Goal: Navigation & Orientation: Find specific page/section

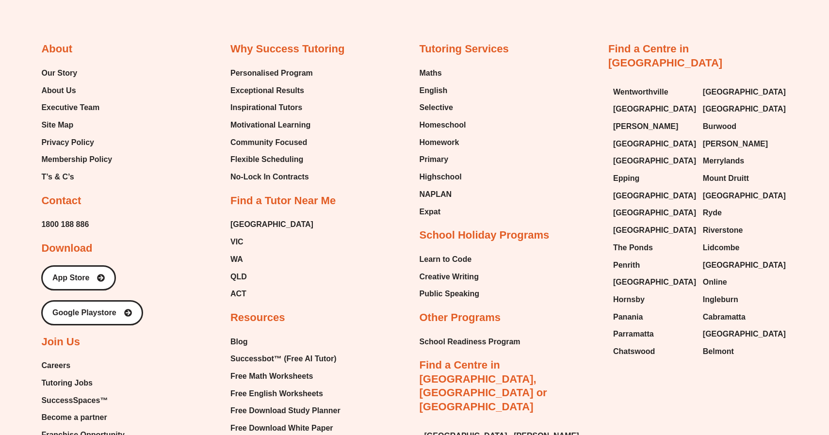
scroll to position [2189, 0]
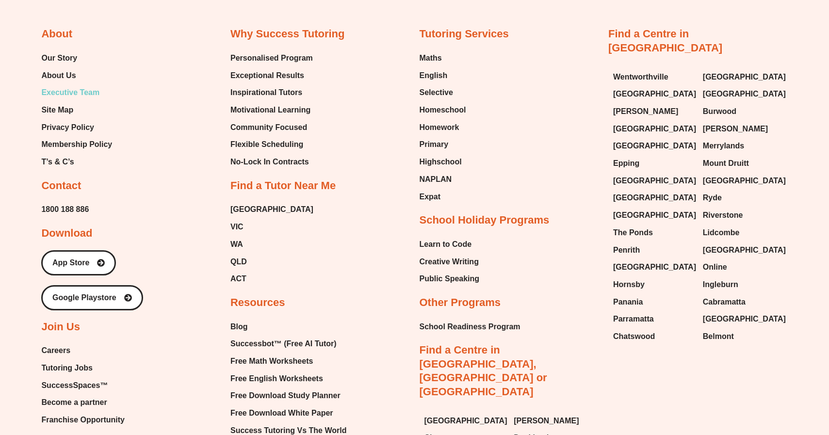
click at [62, 85] on span "Executive Team" at bounding box center [70, 92] width 58 height 15
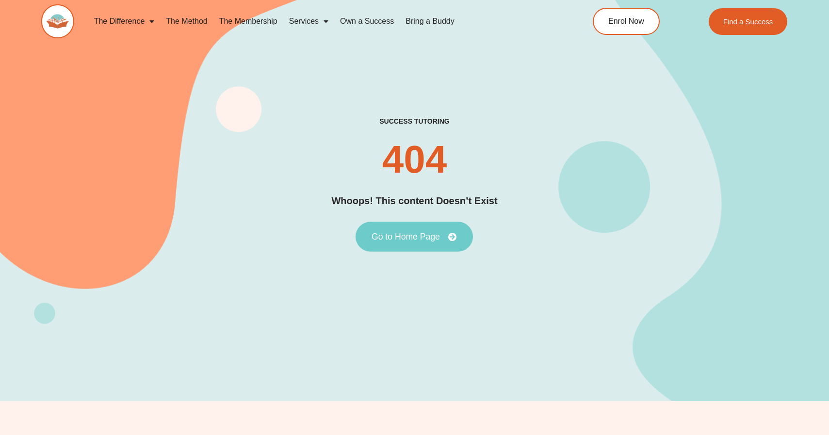
click at [416, 238] on span "Go to Home Page" at bounding box center [405, 236] width 68 height 9
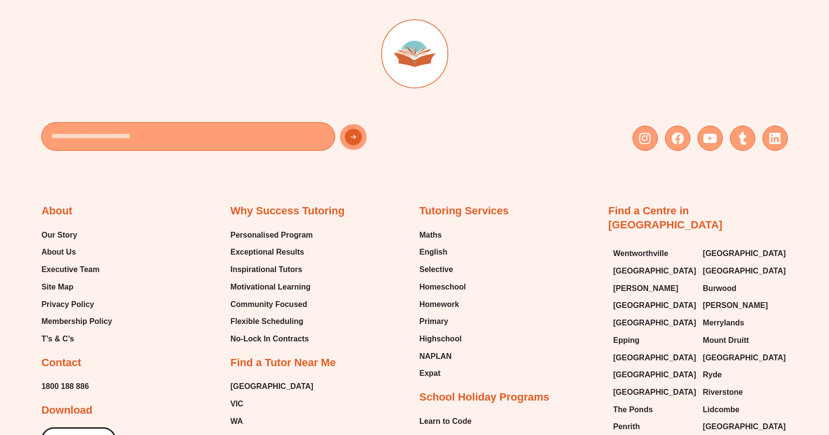
scroll to position [3925, 0]
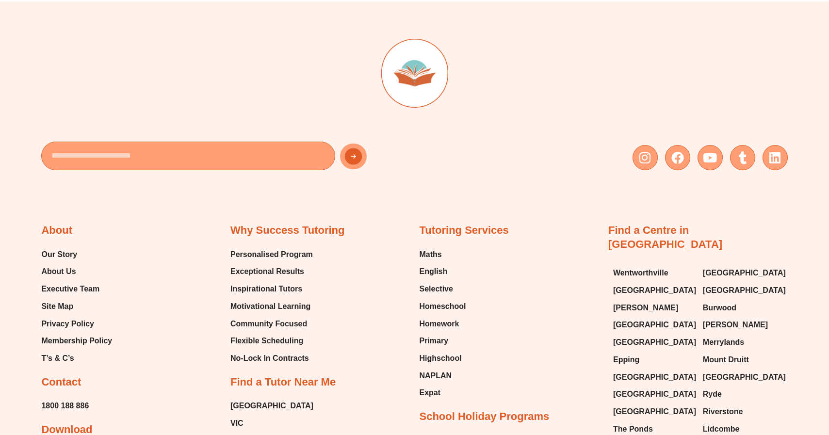
click at [47, 224] on h2 "About" at bounding box center [56, 231] width 31 height 14
click at [58, 247] on span "Our Story" at bounding box center [59, 254] width 36 height 15
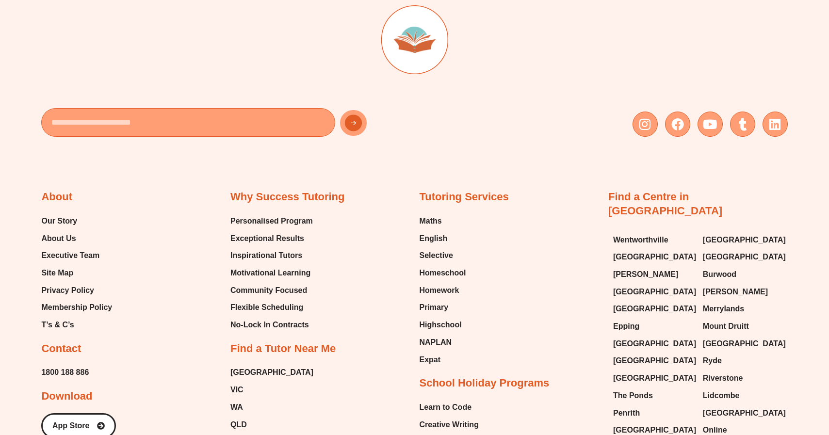
scroll to position [1347, 0]
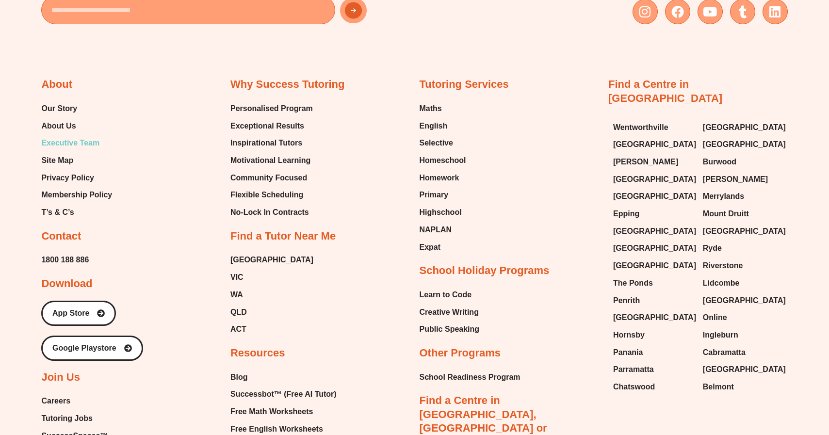
click at [73, 136] on span "Executive Team" at bounding box center [70, 143] width 58 height 15
click at [55, 119] on span "About Us" at bounding box center [58, 126] width 34 height 15
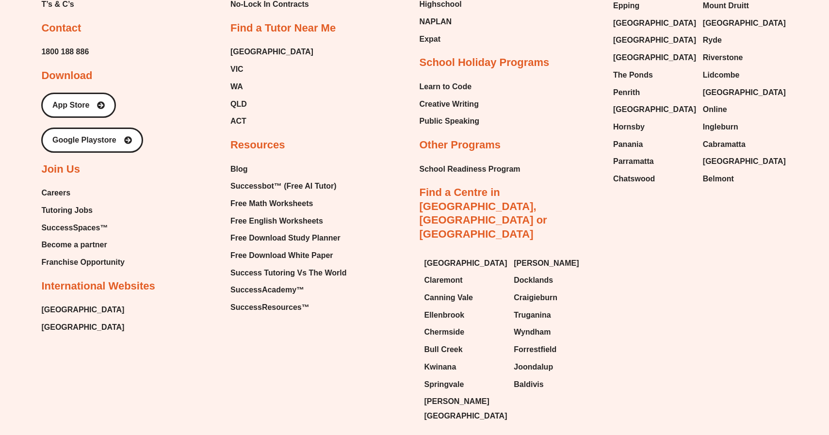
scroll to position [2346, 0]
click at [47, 188] on span "Careers" at bounding box center [55, 193] width 29 height 15
